Goal: Information Seeking & Learning: Find specific fact

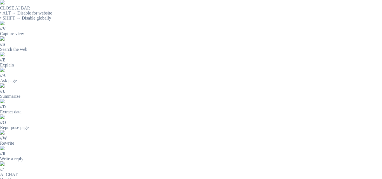
scroll to position [28, 0]
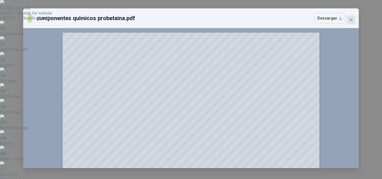
click at [350, 21] on icon "close" at bounding box center [351, 19] width 3 height 3
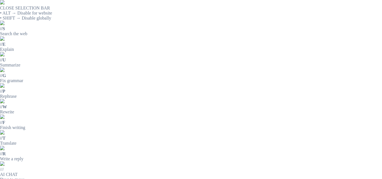
drag, startPoint x: 167, startPoint y: 64, endPoint x: 194, endPoint y: 64, distance: 27.4
copy p "PROBETAINA"
drag, startPoint x: 165, startPoint y: 92, endPoint x: 167, endPoint y: 91, distance: 3.0
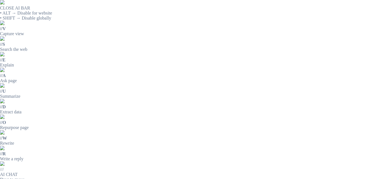
drag, startPoint x: 167, startPoint y: 92, endPoint x: 189, endPoint y: 92, distance: 21.8
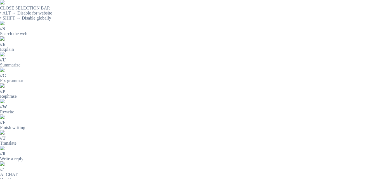
copy div "20 Kilogramos"
drag, startPoint x: 167, startPoint y: 64, endPoint x: 220, endPoint y: 64, distance: 52.6
copy p "OLEOFINA SULFONADA"
